Goal: Transaction & Acquisition: Purchase product/service

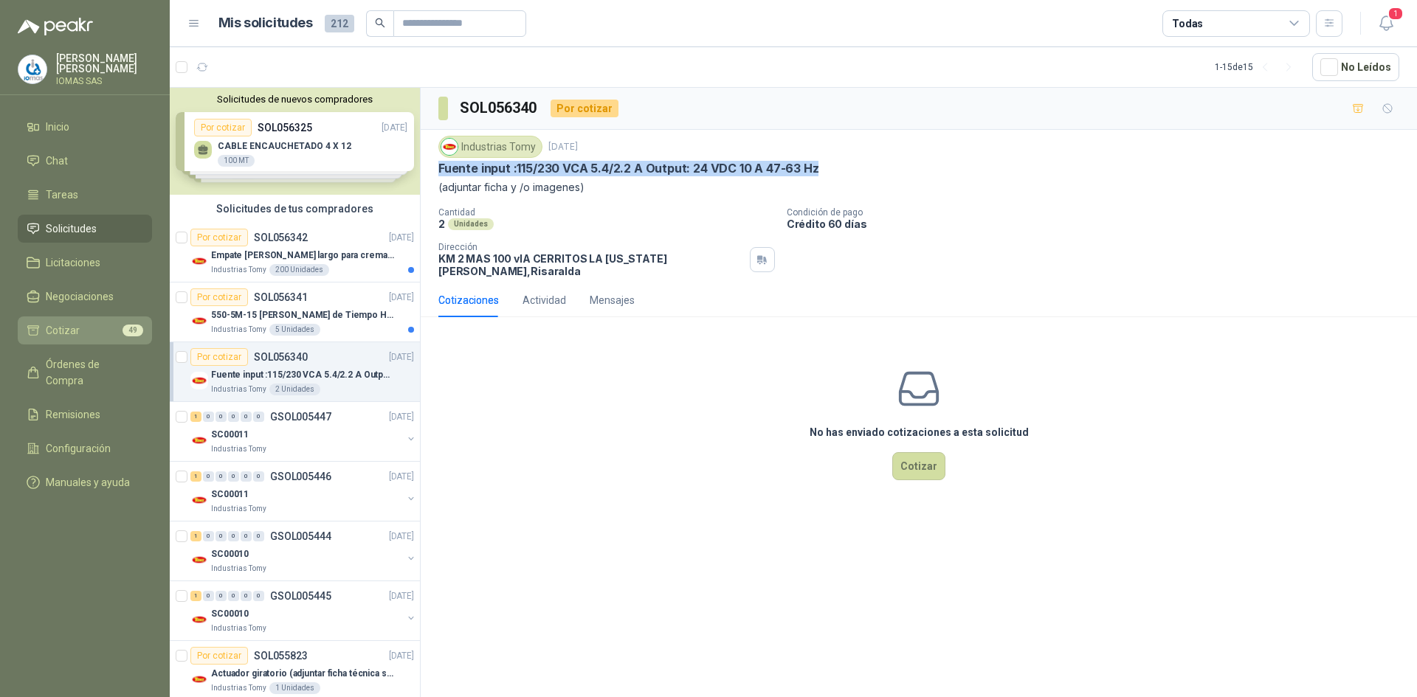
click at [80, 329] on li "Cotizar 49" at bounding box center [85, 331] width 117 height 16
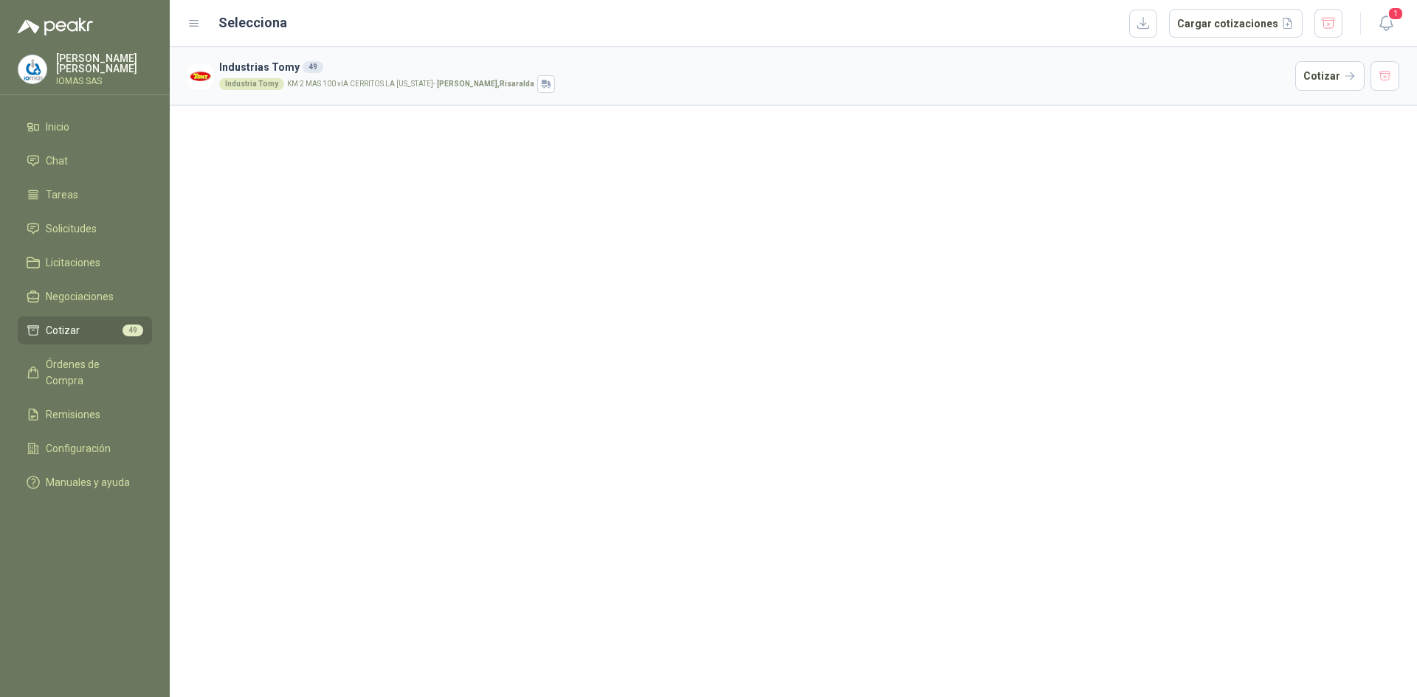
click at [613, 394] on div "Industrias Tomy 49 Industria Tomy KM 2 MAS 100 vIA CERRITOS LA [US_STATE] - [GE…" at bounding box center [793, 372] width 1247 height 650
click at [100, 328] on li "Cotizar 49" at bounding box center [85, 331] width 117 height 16
click at [530, 75] on h3 "Industrias Tomy 49" at bounding box center [754, 67] width 1070 height 16
click at [1355, 77] on button "Cotizar" at bounding box center [1329, 76] width 69 height 30
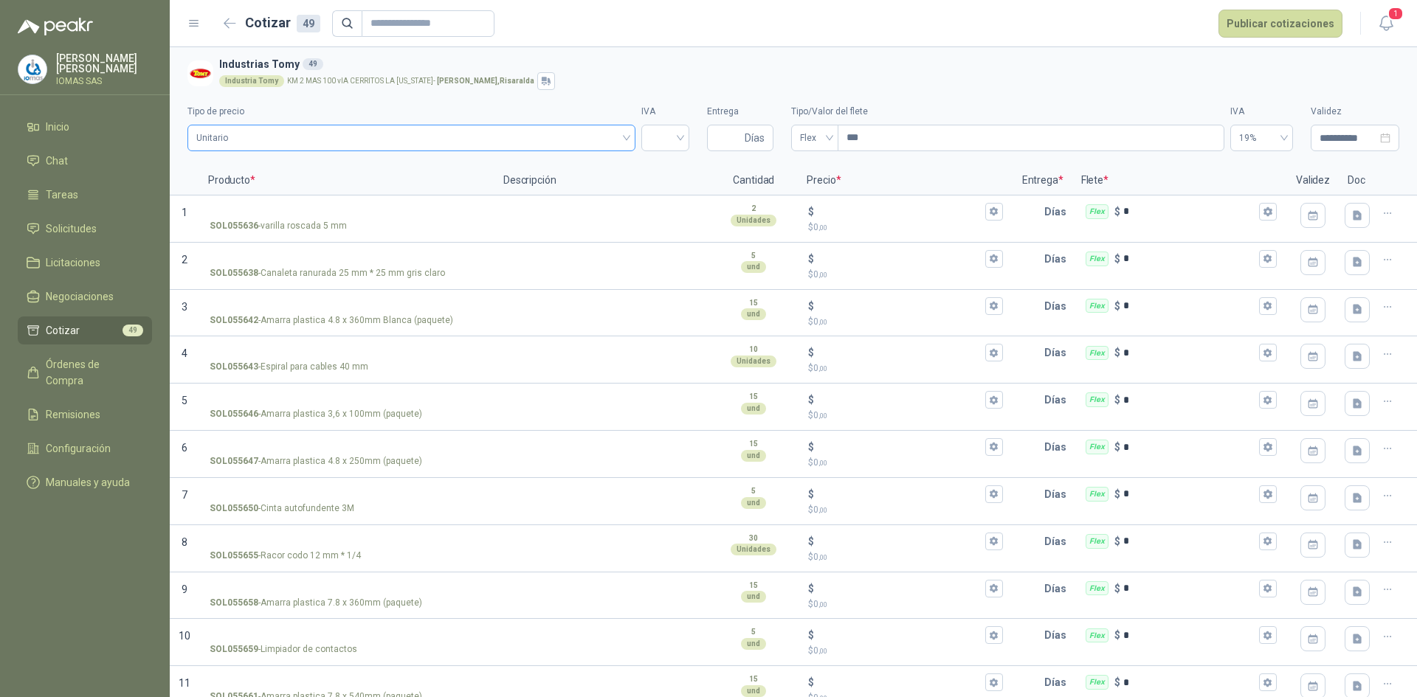
drag, startPoint x: 547, startPoint y: 118, endPoint x: 560, endPoint y: 134, distance: 21.0
click at [548, 118] on label "Tipo de precio" at bounding box center [411, 112] width 448 height 14
click at [560, 134] on span "Unitario" at bounding box center [411, 138] width 430 height 22
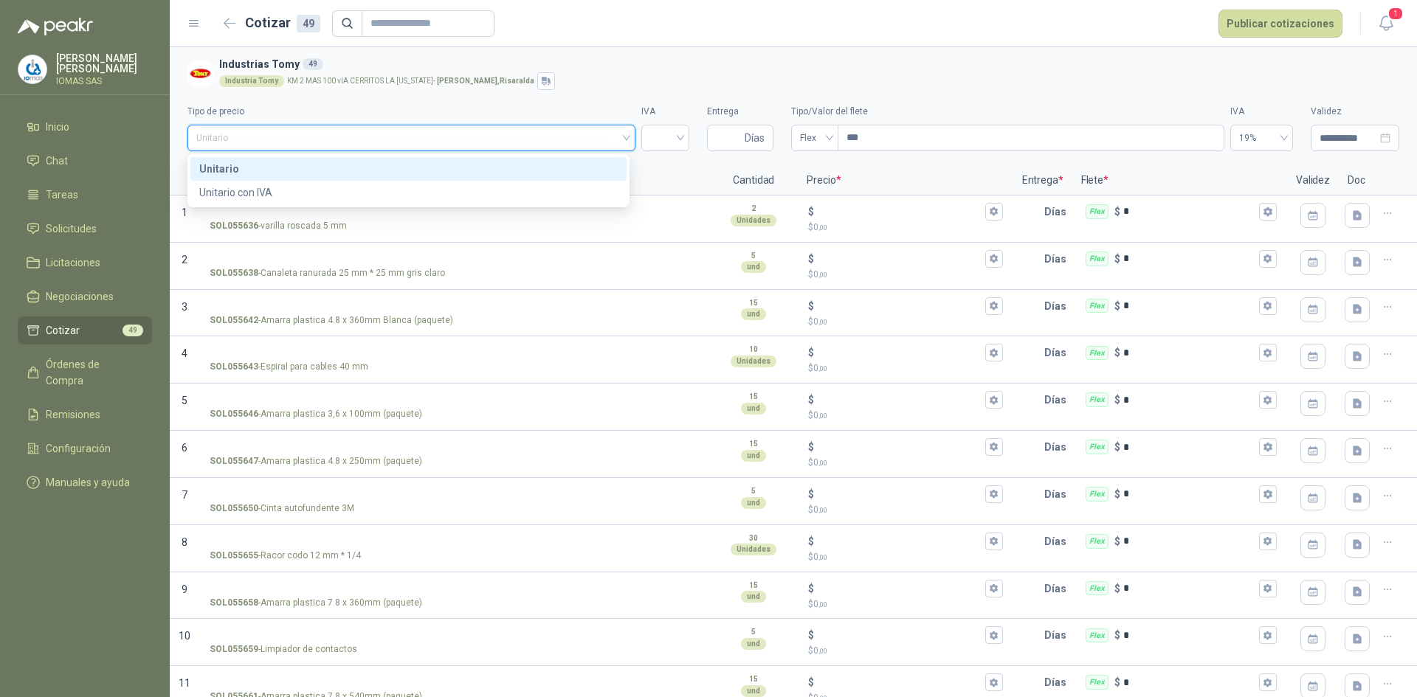
click at [560, 134] on span "Unitario" at bounding box center [411, 138] width 430 height 22
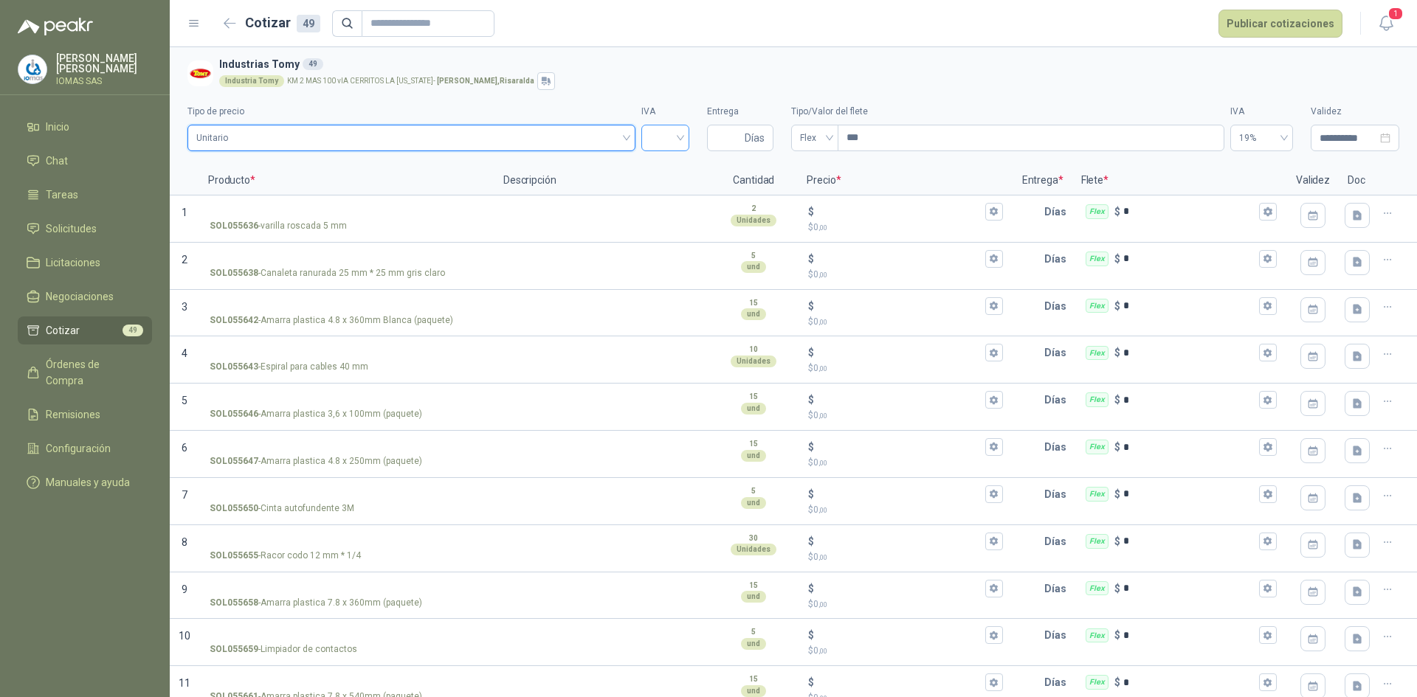
click at [671, 135] on input "search" at bounding box center [665, 136] width 30 height 22
click at [665, 159] on div "19%" at bounding box center [659, 169] width 42 height 24
click at [652, 170] on p "Descripción" at bounding box center [601, 181] width 215 height 30
